Goal: Information Seeking & Learning: Learn about a topic

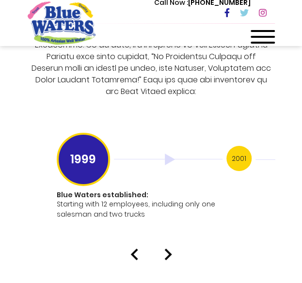
scroll to position [2494, 0]
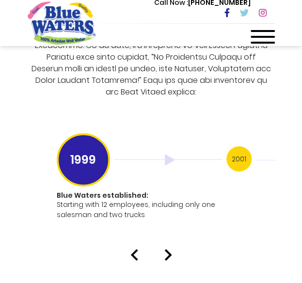
click at [232, 146] on h3 "2001" at bounding box center [238, 158] width 25 height 25
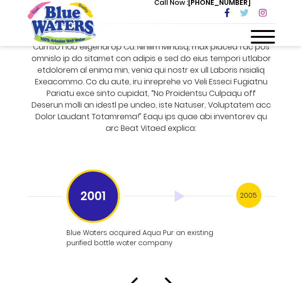
scroll to position [2473, 0]
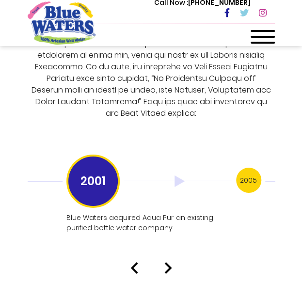
click at [133, 262] on img at bounding box center [134, 268] width 8 height 12
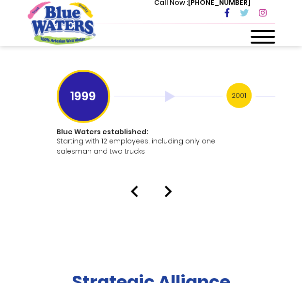
scroll to position [2558, 0]
click at [238, 85] on h3 "2001" at bounding box center [238, 95] width 25 height 25
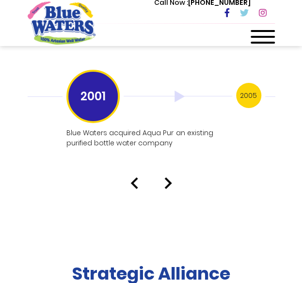
click at [120, 128] on p "Blue Waters acquired Aqua Pur an existing purified bottle water company" at bounding box center [148, 138] width 164 height 20
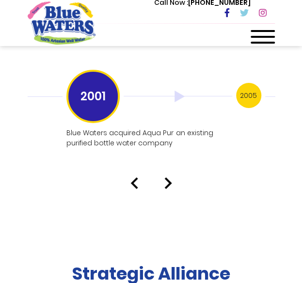
click at [237, 83] on h3 "2005" at bounding box center [248, 95] width 25 height 25
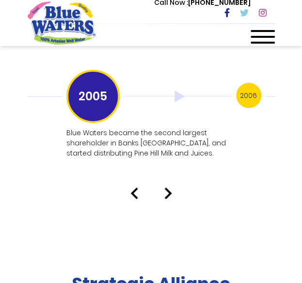
click at [132, 188] on img at bounding box center [134, 194] width 8 height 12
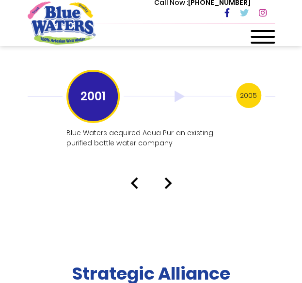
click at [237, 93] on div "2005" at bounding box center [307, 97] width 142 height 28
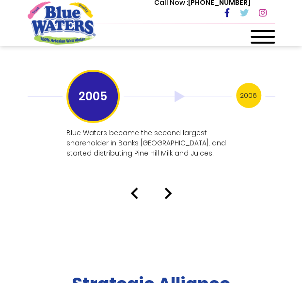
click at [245, 86] on h3 "2006" at bounding box center [248, 95] width 25 height 25
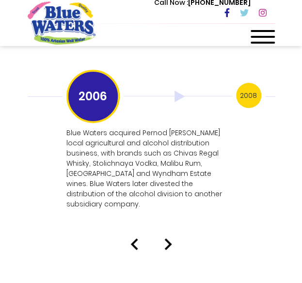
click at [245, 86] on h3 "2008" at bounding box center [248, 95] width 25 height 25
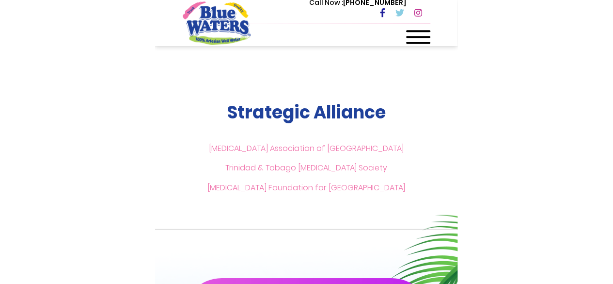
scroll to position [2453, 0]
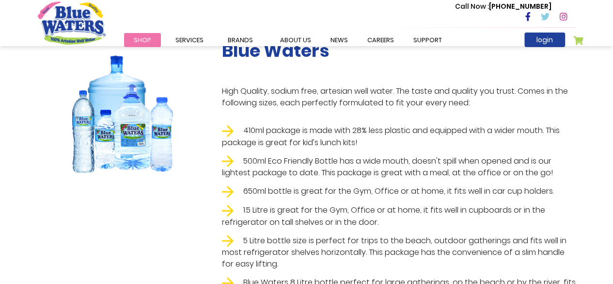
scroll to position [195, 0]
